Goal: Task Accomplishment & Management: Manage account settings

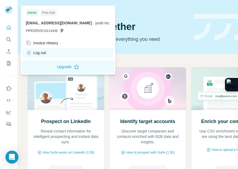
click at [54, 52] on div "Log out" at bounding box center [67, 53] width 91 height 10
click at [30, 52] on icon at bounding box center [29, 53] width 3 height 4
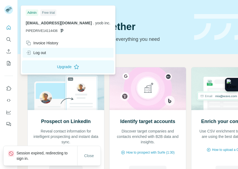
click at [28, 52] on icon at bounding box center [28, 52] width 5 height 5
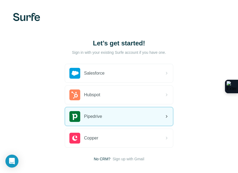
click at [89, 111] on div "Pipedrive" at bounding box center [85, 116] width 33 height 11
